Goal: Check status: Check status

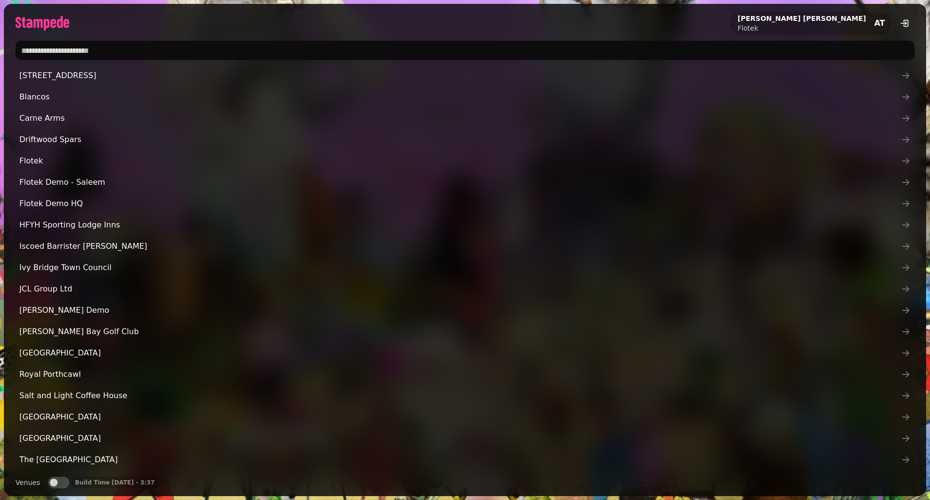
drag, startPoint x: 691, startPoint y: 274, endPoint x: 285, endPoint y: 22, distance: 477.9
click at [285, 22] on div "[PERSON_NAME] AT" at bounding box center [465, 19] width 923 height 31
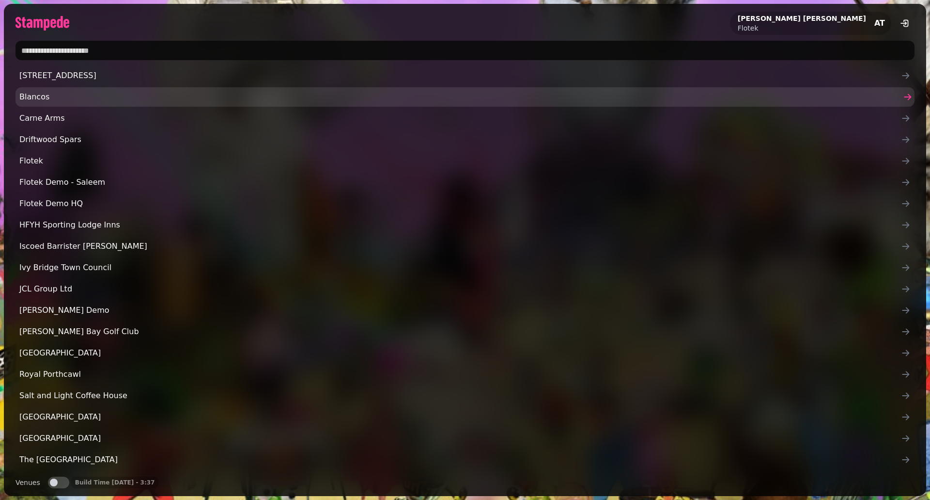
click at [58, 99] on span "Blancos" at bounding box center [460, 97] width 882 height 12
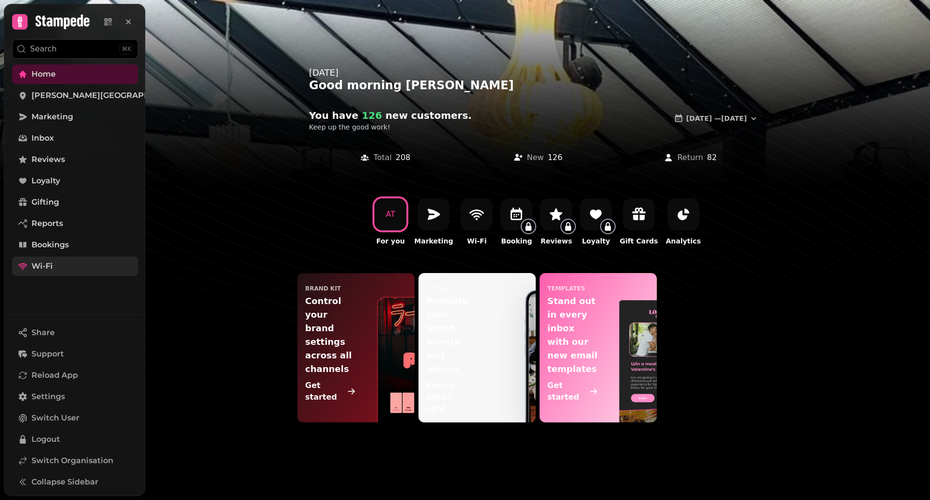
click at [36, 268] on span "Wi-Fi" at bounding box center [41, 266] width 21 height 12
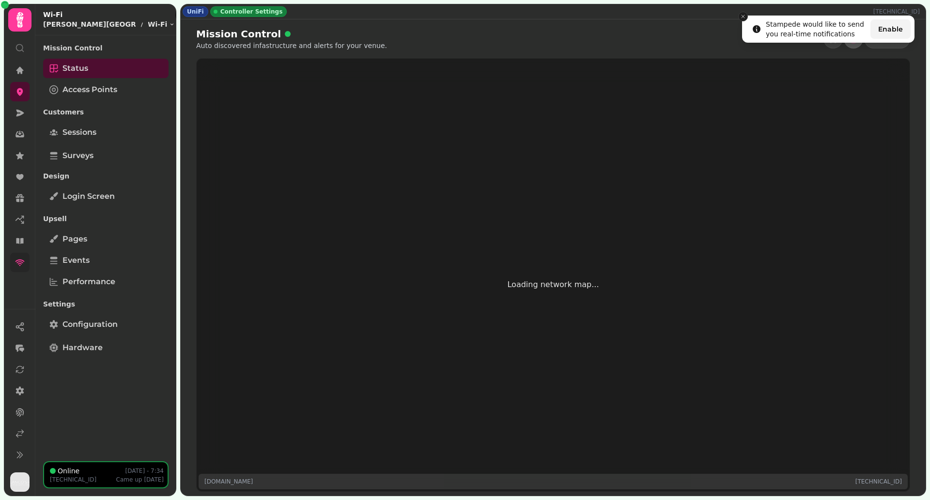
click at [743, 16] on icon "Close toast" at bounding box center [743, 17] width 6 height 6
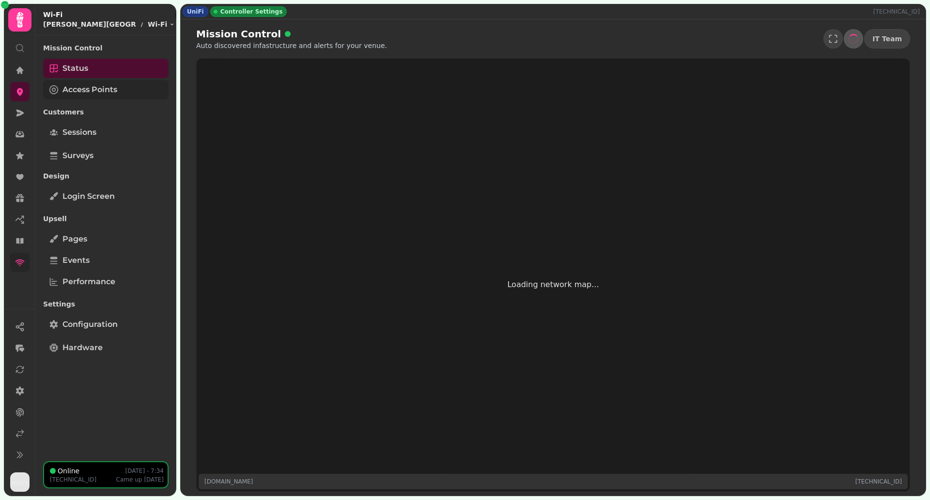
click at [88, 92] on span "Access Points" at bounding box center [90, 90] width 55 height 12
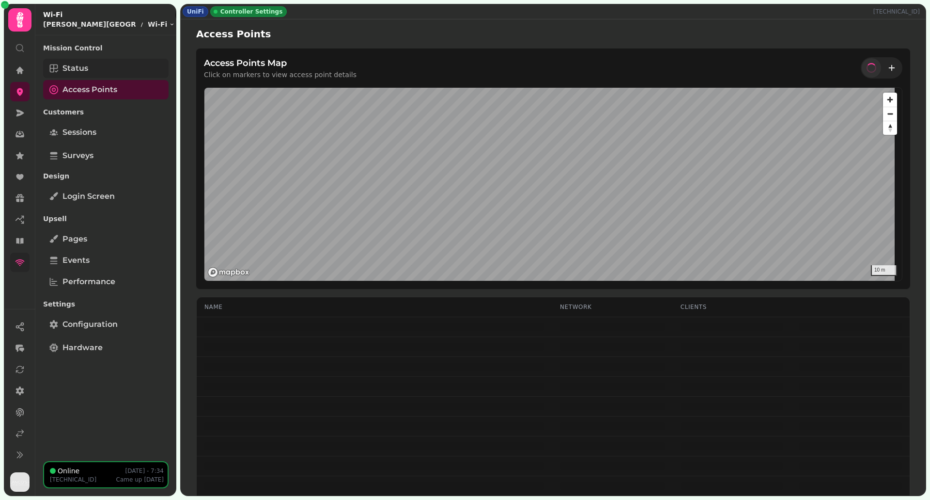
click at [94, 70] on link "Status" at bounding box center [106, 68] width 126 height 19
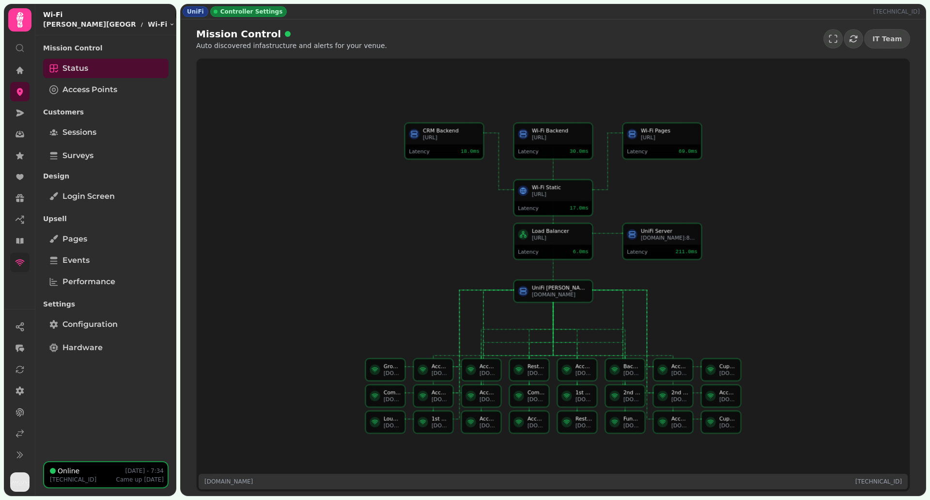
click at [394, 374] on div "[DOMAIN_NAME]" at bounding box center [392, 372] width 17 height 7
